Goal: Transaction & Acquisition: Purchase product/service

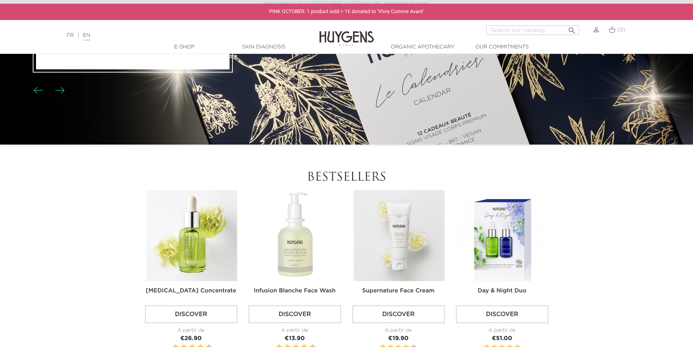
scroll to position [145, 0]
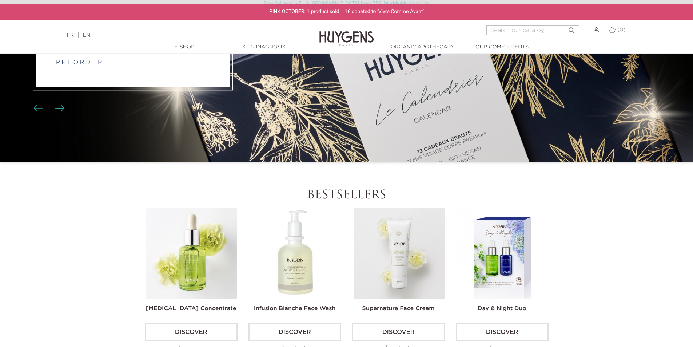
click at [407, 125] on li "PREORDER 2025 Advent Calendar p r e o r d e r" at bounding box center [346, 41] width 693 height 243
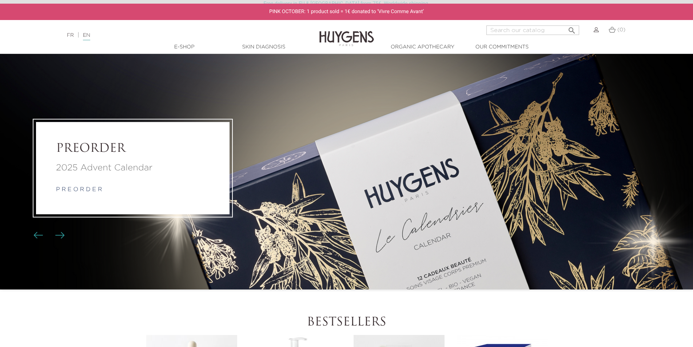
scroll to position [0, 0]
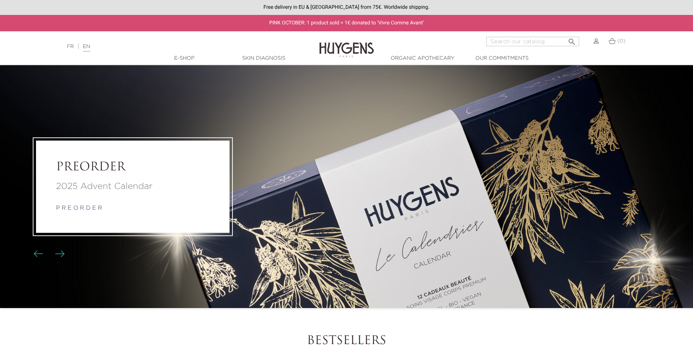
click at [141, 179] on div "PREORDER 2025 Advent Calendar p r e o r d e r" at bounding box center [133, 186] width 194 height 92
click at [465, 226] on li "PREORDER 2025 Advent Calendar p r e o r d e r" at bounding box center [346, 186] width 693 height 243
click at [609, 246] on li "PREORDER 2025 Advent Calendar p r e o r d e r" at bounding box center [346, 186] width 693 height 243
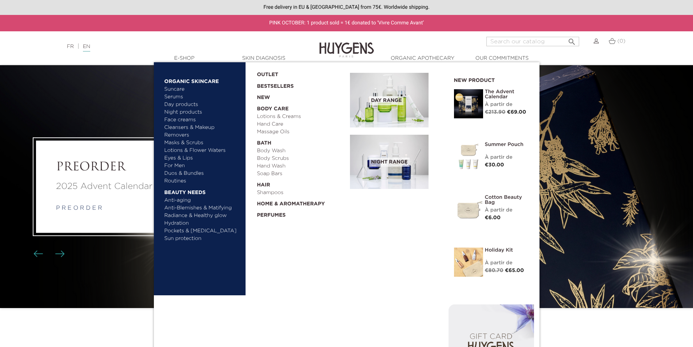
click at [495, 102] on div "À partir de" at bounding box center [507, 105] width 44 height 8
click at [495, 96] on link "The Advent Calendar" at bounding box center [507, 94] width 44 height 10
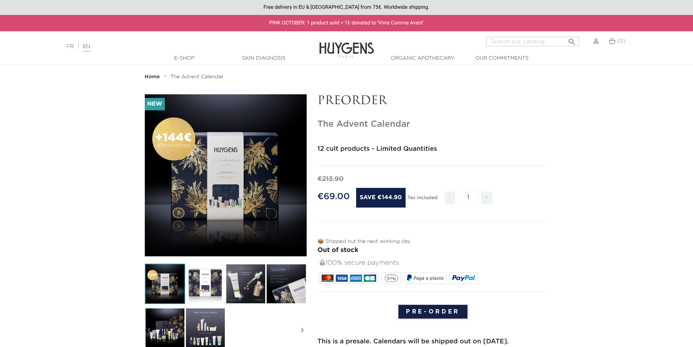
click at [208, 327] on img at bounding box center [205, 327] width 40 height 40
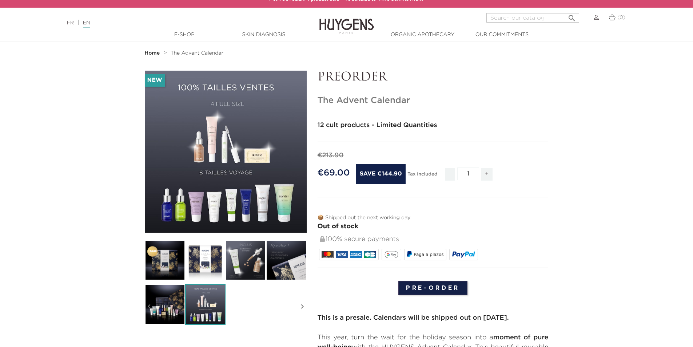
scroll to position [36, 0]
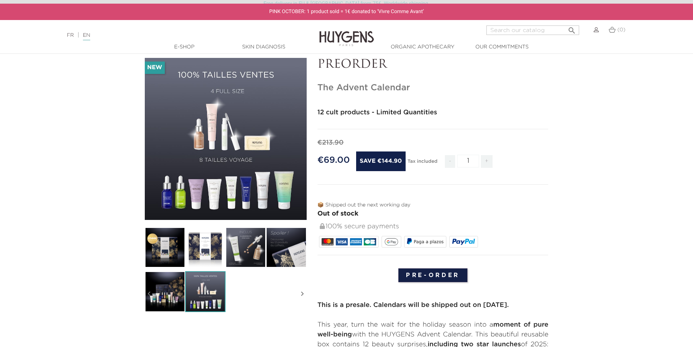
click at [245, 243] on img at bounding box center [246, 247] width 40 height 40
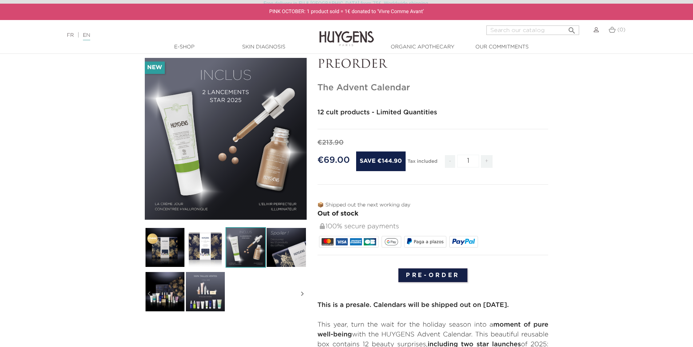
click at [289, 246] on img at bounding box center [286, 247] width 40 height 40
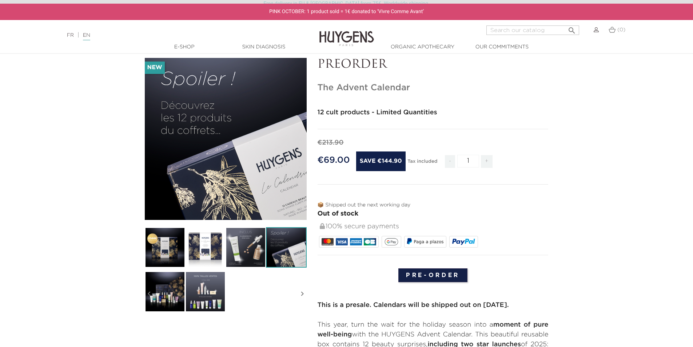
click at [235, 244] on img at bounding box center [246, 247] width 40 height 40
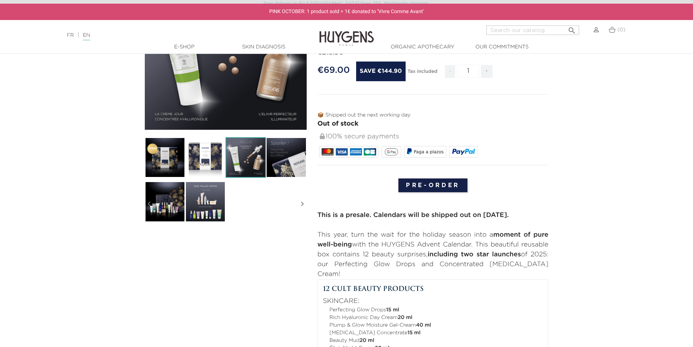
scroll to position [109, 0]
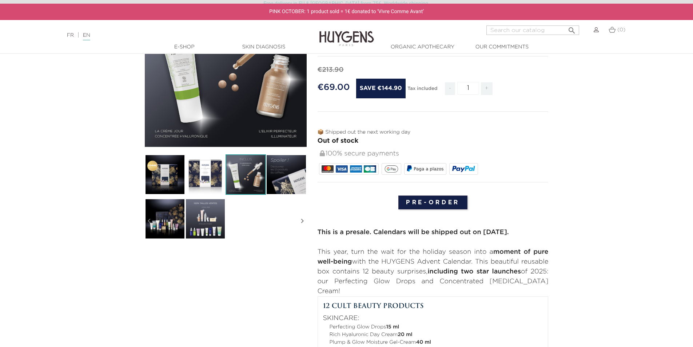
click at [211, 214] on img at bounding box center [205, 218] width 40 height 40
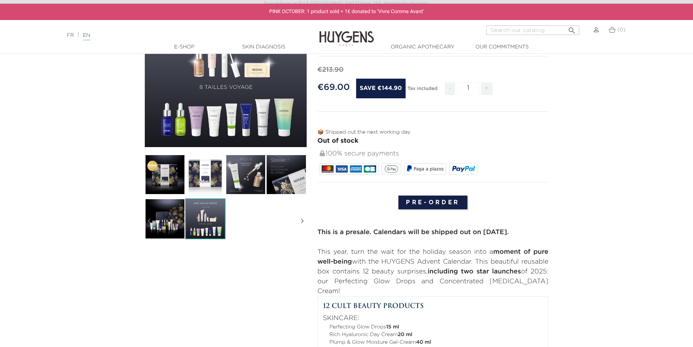
click at [209, 219] on img at bounding box center [205, 218] width 40 height 40
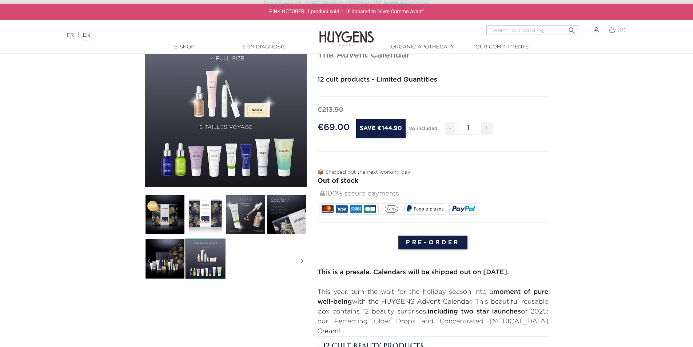
scroll to position [73, 0]
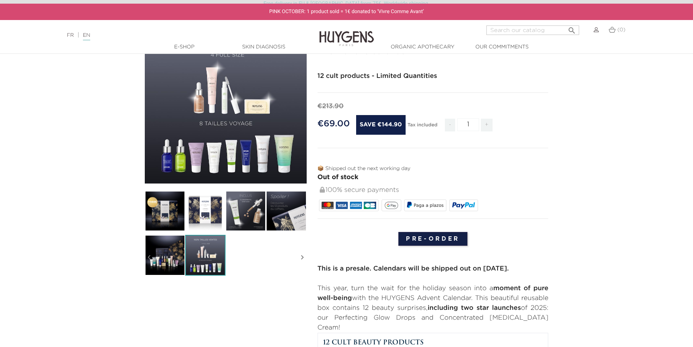
click at [249, 219] on img at bounding box center [246, 211] width 40 height 40
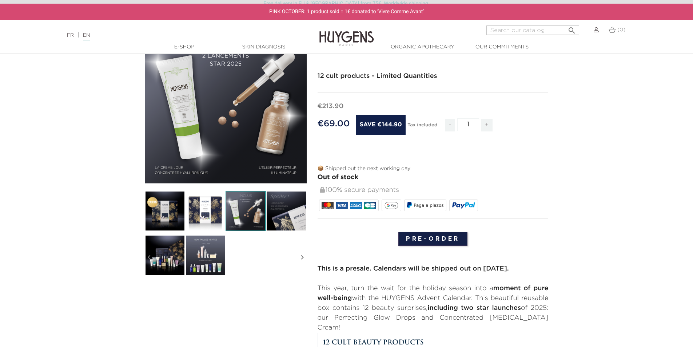
click at [206, 208] on img at bounding box center [205, 211] width 40 height 40
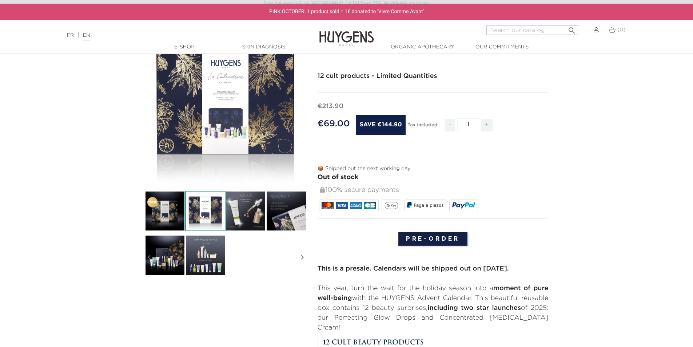
click at [175, 209] on img at bounding box center [165, 211] width 40 height 40
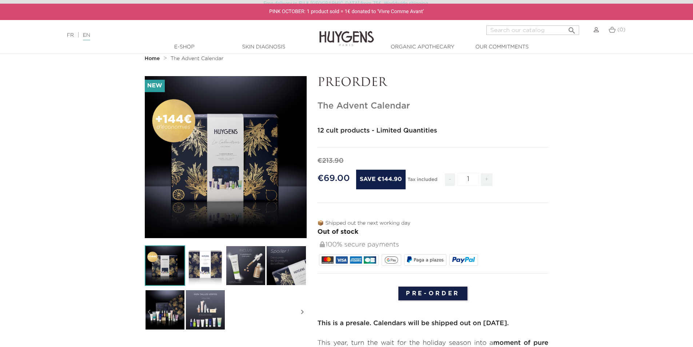
scroll to position [0, 0]
